Goal: Task Accomplishment & Management: Use online tool/utility

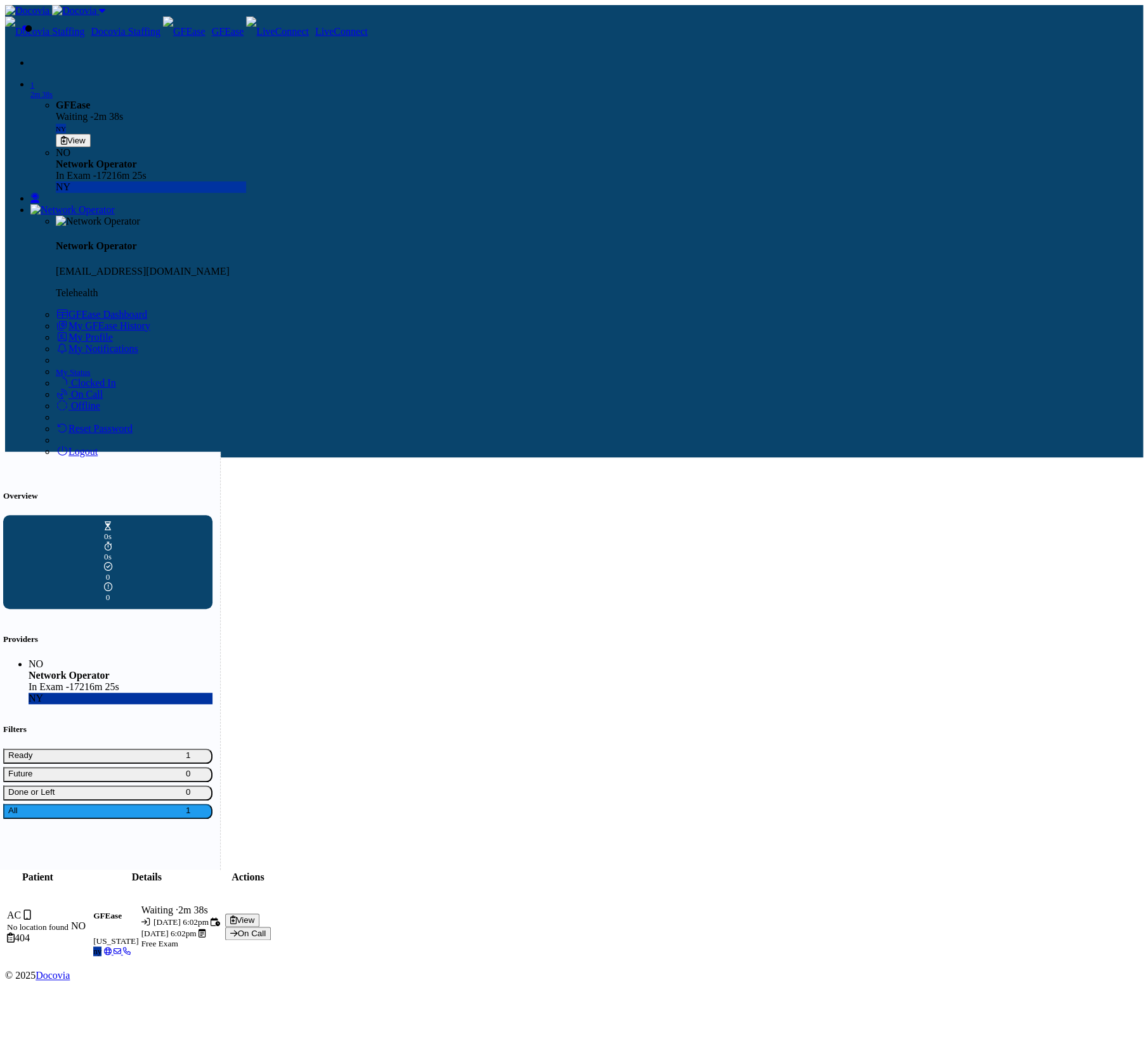
click at [260, 913] on button "View" at bounding box center [242, 920] width 35 height 14
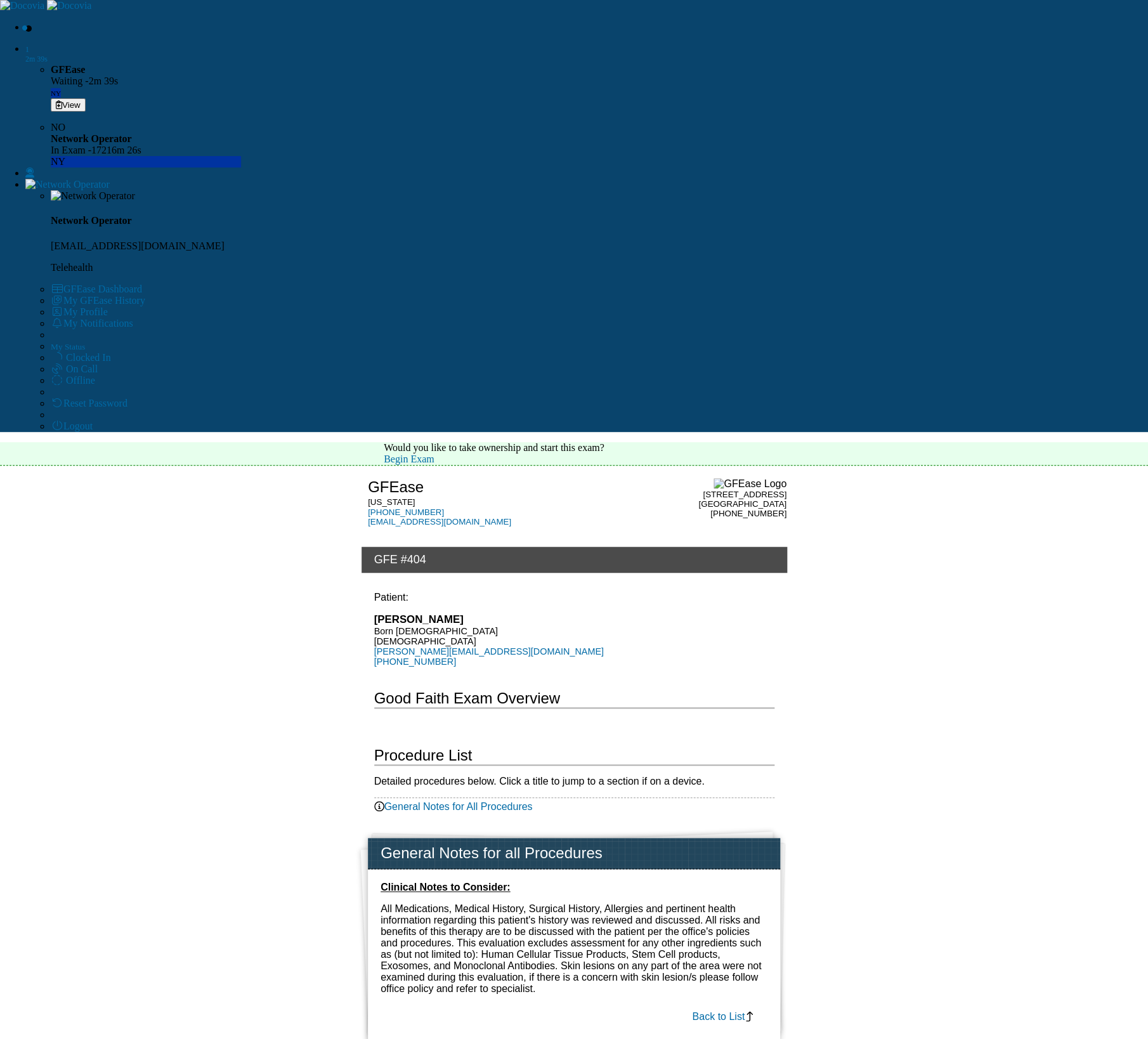
click at [435, 453] on link "Begin Exam" at bounding box center [409, 459] width 51 height 11
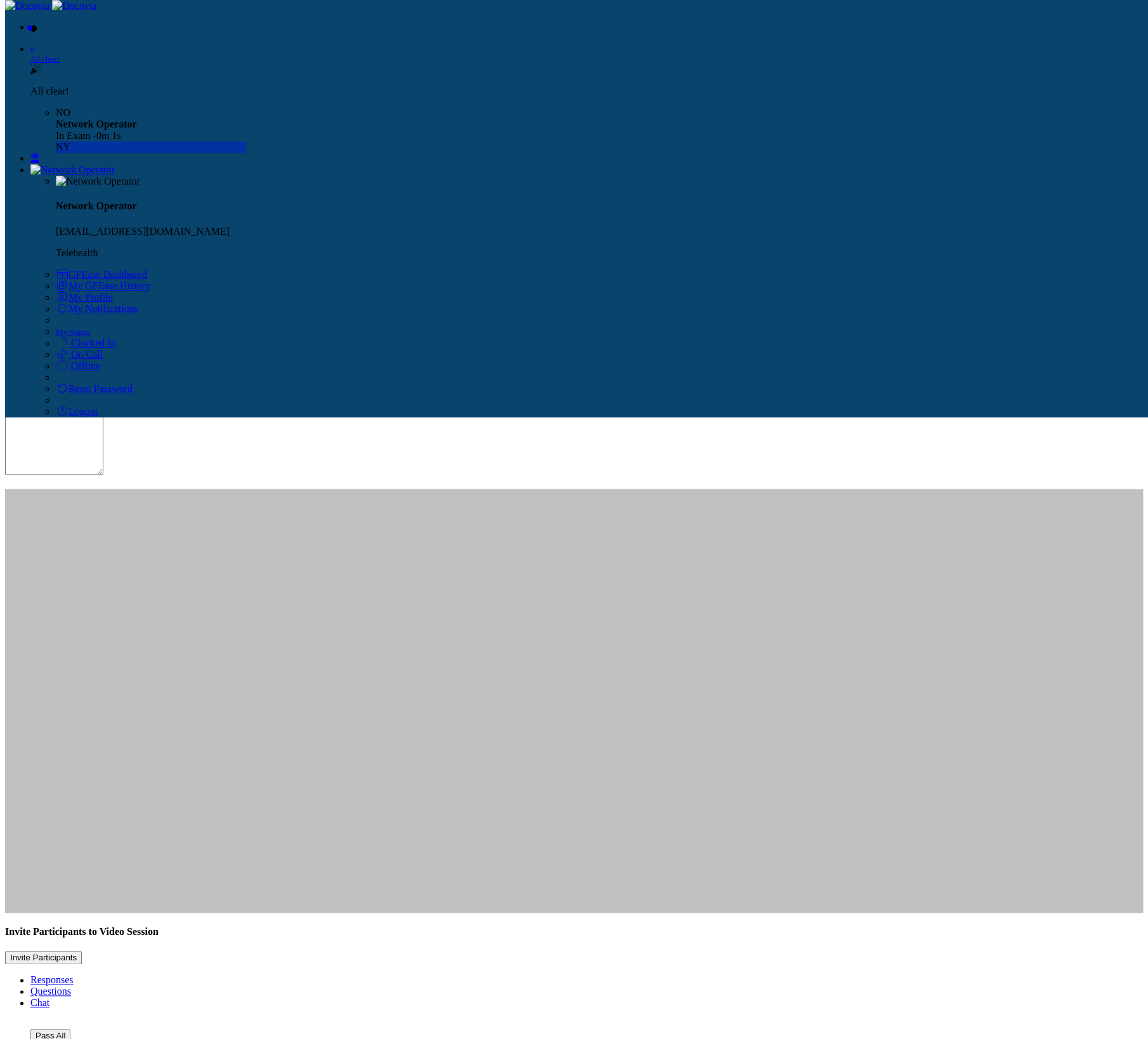
scroll to position [100, 0]
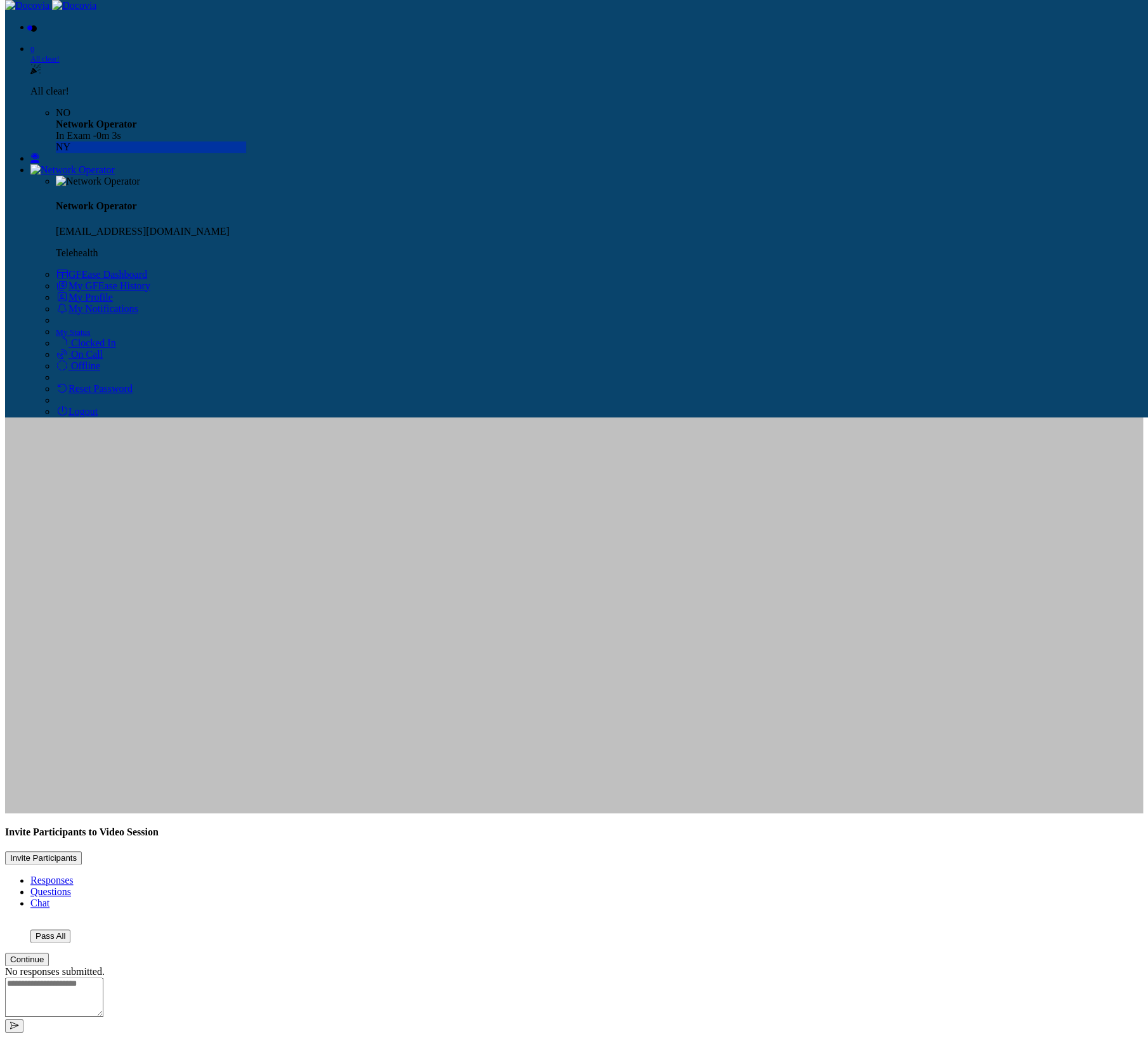
click at [71, 886] on link "Questions" at bounding box center [51, 891] width 41 height 11
click at [49, 953] on button "Continue" at bounding box center [26, 960] width 43 height 14
